Goal: Task Accomplishment & Management: Manage account settings

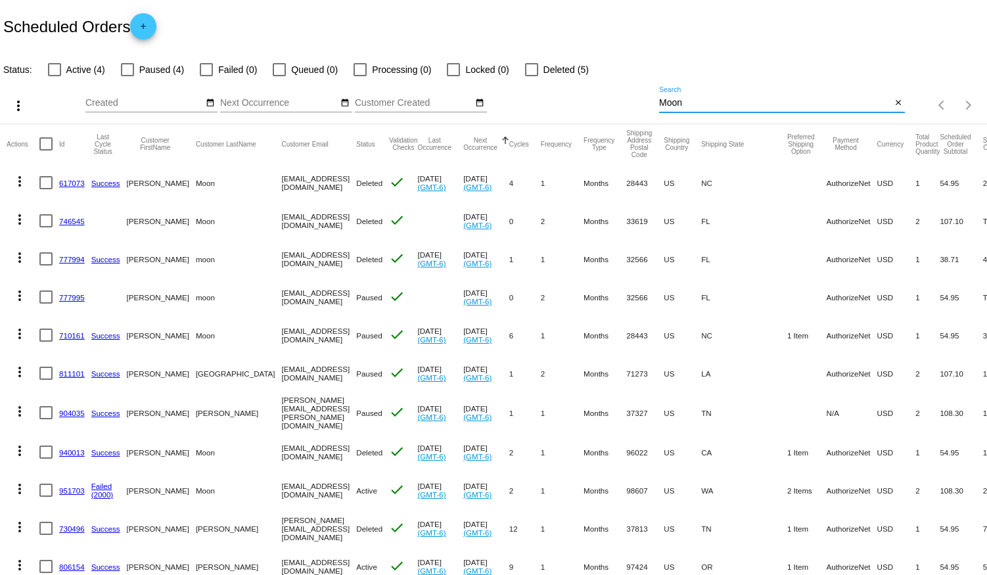
drag, startPoint x: 682, startPoint y: 101, endPoint x: 575, endPoint y: 99, distance: 107.2
click at [578, 99] on div "more_vert Aug Jan Feb Mar [DATE]" at bounding box center [493, 101] width 987 height 47
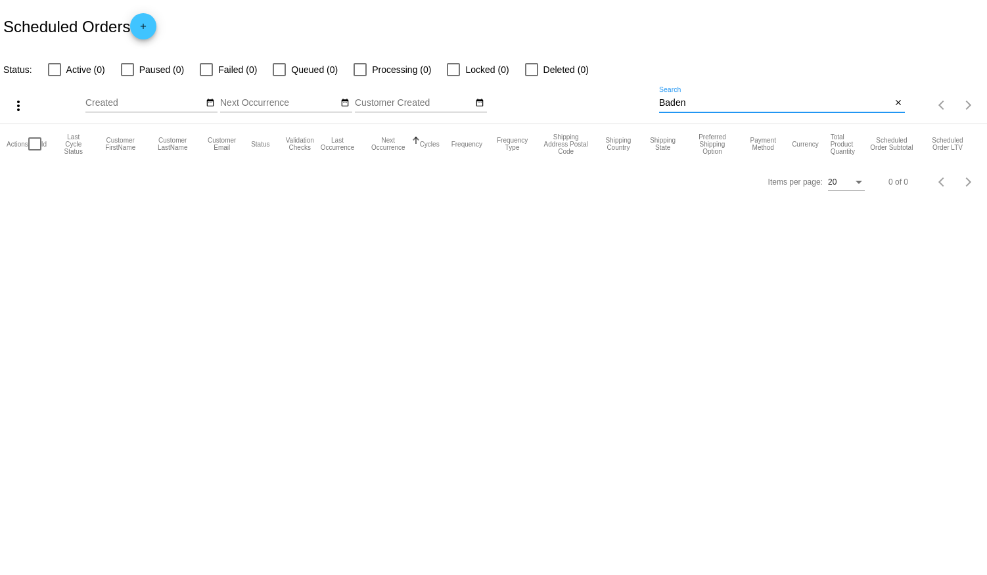
type input "Baden"
click at [55, 70] on div at bounding box center [54, 69] width 13 height 13
click at [55, 76] on input "Active (0)" at bounding box center [54, 76] width 1 height 1
checkbox input "true"
drag, startPoint x: 704, startPoint y: 99, endPoint x: 572, endPoint y: 95, distance: 132.2
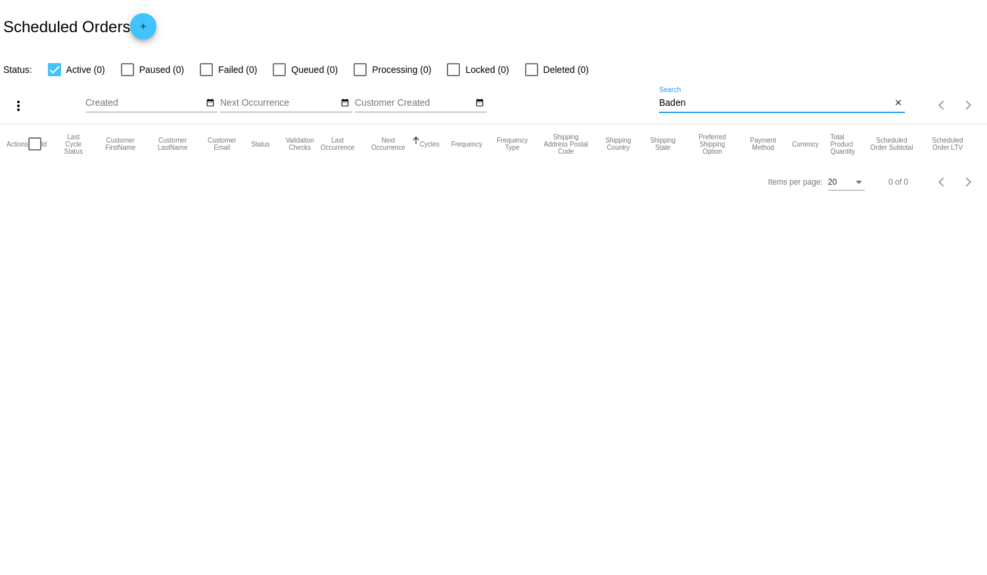
click at [572, 95] on div "more_vert Aug Jan Feb Mar [DATE]" at bounding box center [493, 101] width 987 height 47
type input "Ba"
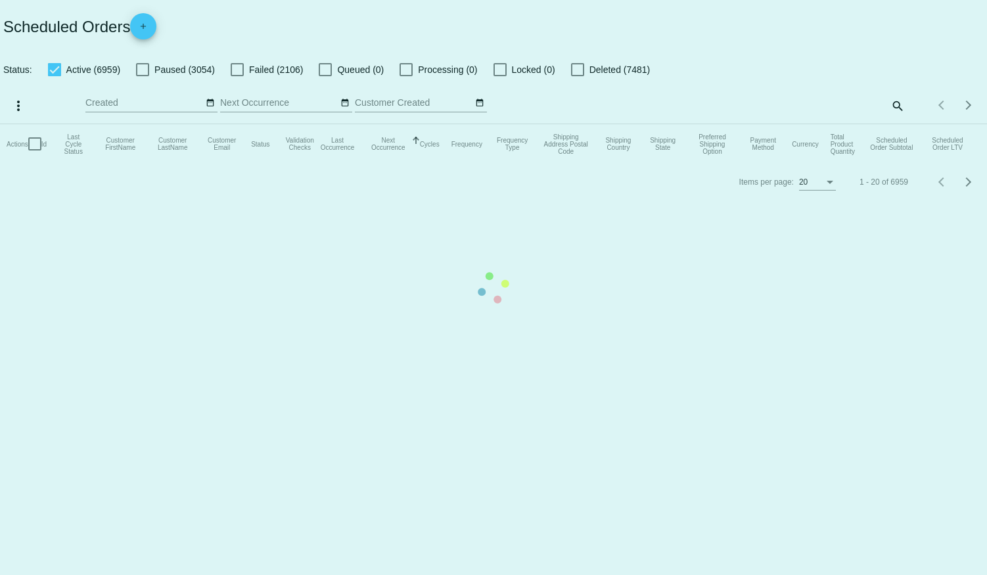
click at [899, 124] on mat-table "Actions Id Last Cycle Status Customer FirstName Customer LastName Customer Emai…" at bounding box center [493, 143] width 987 height 39
click at [51, 124] on mat-table "Actions Id Last Cycle Status Customer FirstName Customer LastName Customer Emai…" at bounding box center [493, 143] width 987 height 39
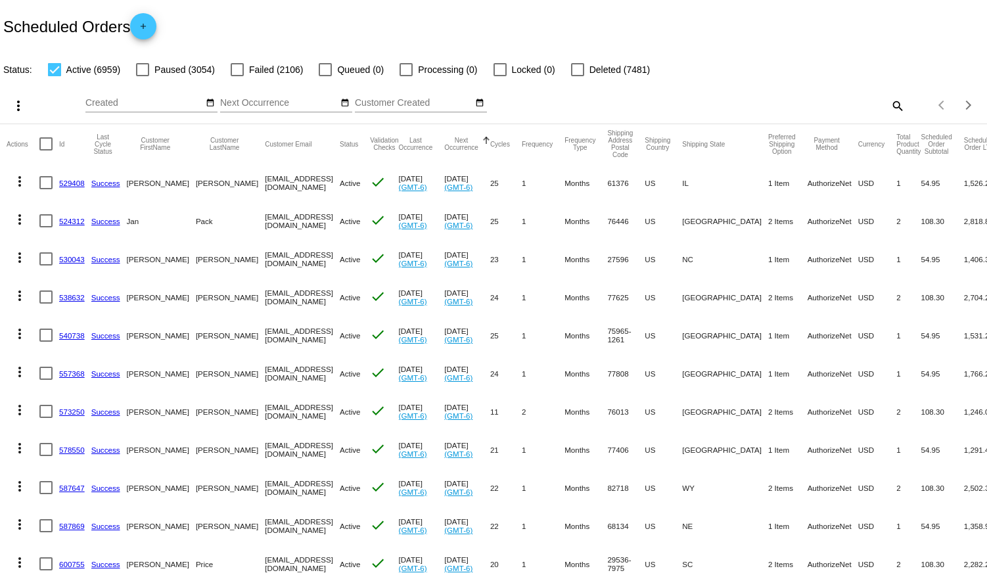
click at [891, 104] on mat-icon "search" at bounding box center [897, 105] width 16 height 20
drag, startPoint x: 702, startPoint y: 98, endPoint x: 475, endPoint y: 84, distance: 227.2
click at [475, 84] on div "more_vert Aug Jan Feb Mar [DATE]" at bounding box center [493, 101] width 987 height 47
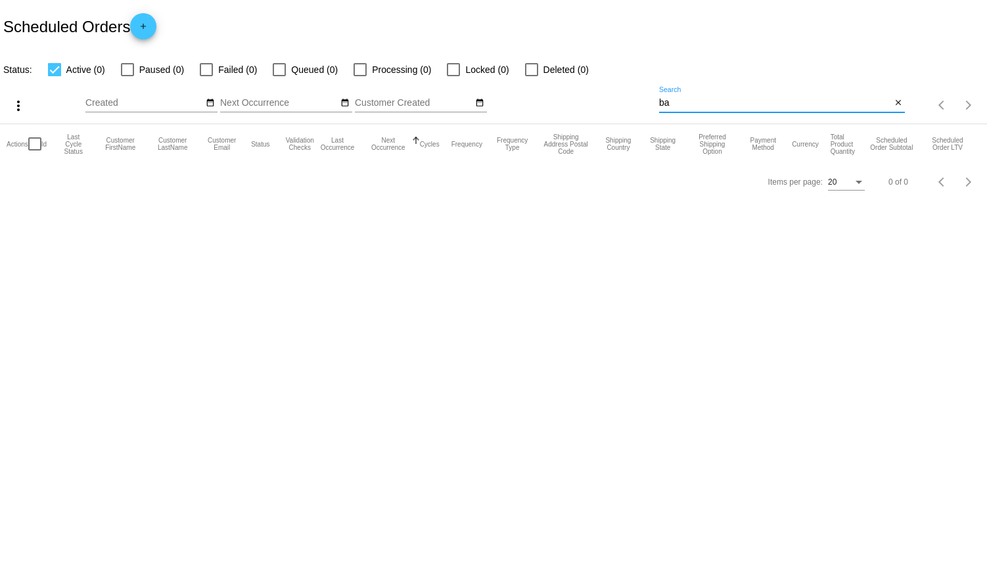
type input "b"
type input "Baden"
